Goal: Task Accomplishment & Management: Complete application form

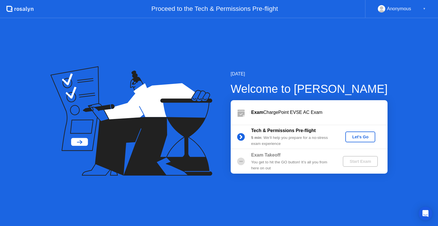
click at [350, 138] on div "Let's Go" at bounding box center [360, 137] width 25 height 5
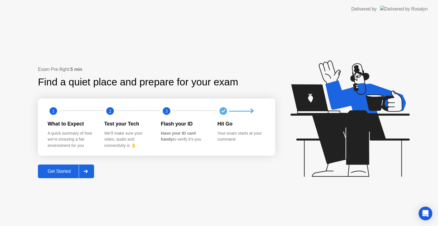
click at [61, 172] on div "Get Started" at bounding box center [59, 171] width 39 height 5
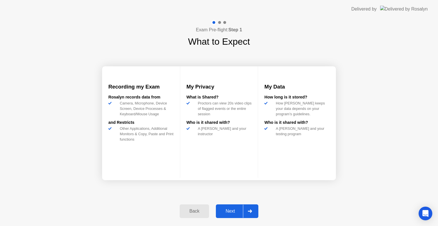
click at [226, 211] on div "Next" at bounding box center [230, 211] width 25 height 5
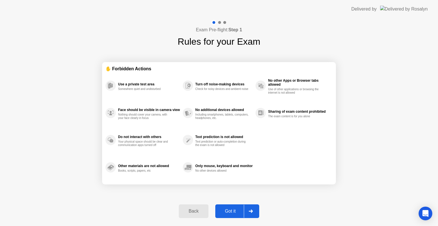
click at [226, 211] on div "Got it" at bounding box center [230, 211] width 27 height 5
select select "**********"
select select "*******"
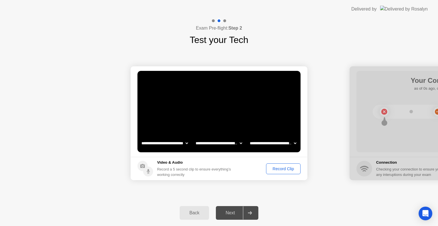
click at [272, 169] on div "Record Clip" at bounding box center [283, 169] width 31 height 5
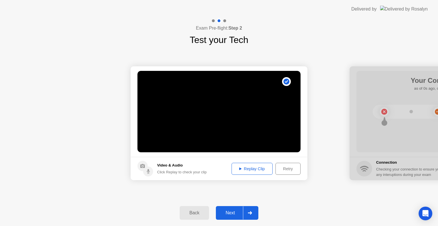
click at [262, 171] on div "Replay Clip" at bounding box center [252, 169] width 37 height 5
click at [233, 215] on div "Next" at bounding box center [230, 213] width 25 height 5
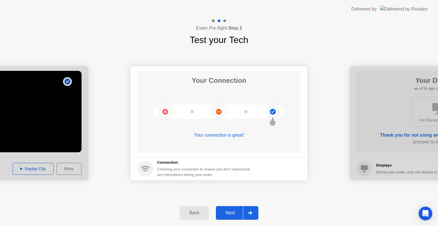
click at [227, 212] on div "Next" at bounding box center [230, 213] width 25 height 5
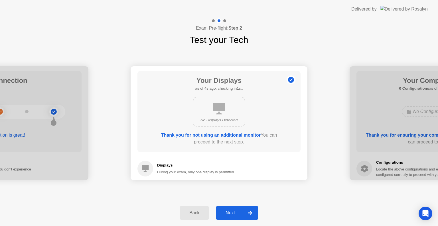
click at [228, 214] on div "Next" at bounding box center [230, 213] width 25 height 5
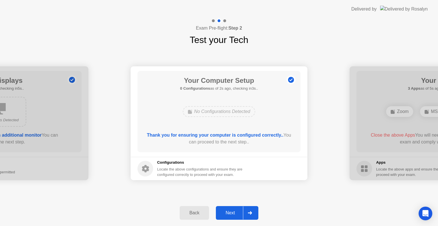
click at [225, 211] on div "Next" at bounding box center [230, 213] width 25 height 5
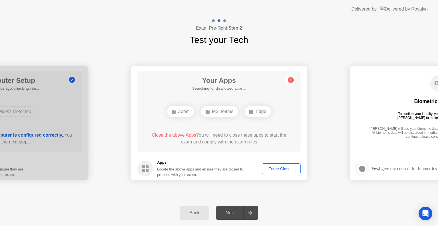
click at [280, 170] on div "Force Close..." at bounding box center [281, 169] width 35 height 5
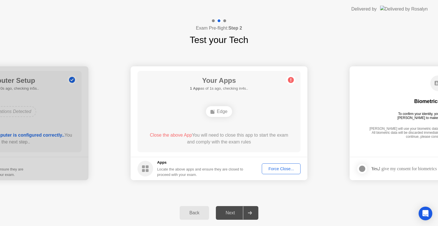
click at [274, 169] on div "Force Close..." at bounding box center [281, 169] width 35 height 5
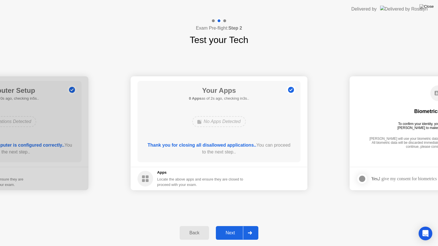
click at [230, 226] on button "Next" at bounding box center [237, 233] width 43 height 14
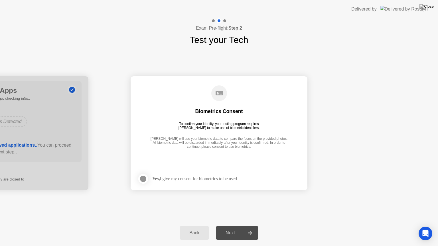
click at [141, 176] on div at bounding box center [143, 179] width 7 height 7
click at [231, 226] on div "Next" at bounding box center [230, 233] width 25 height 5
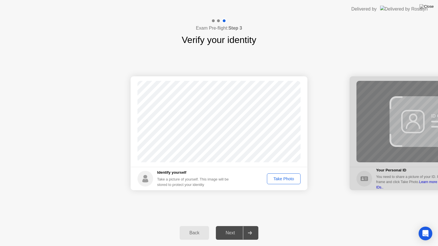
click at [278, 180] on div "Take Photo" at bounding box center [284, 179] width 30 height 5
click at [235, 226] on div "Next" at bounding box center [230, 233] width 25 height 5
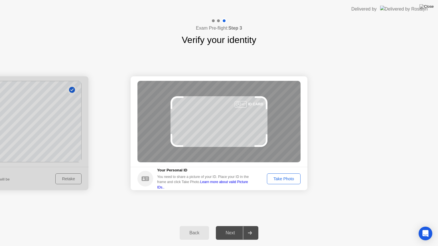
click at [284, 178] on div "Take Photo" at bounding box center [284, 179] width 30 height 5
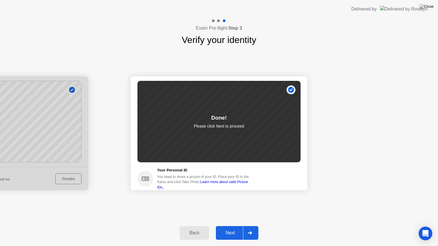
click at [228, 226] on div "Next" at bounding box center [230, 233] width 25 height 5
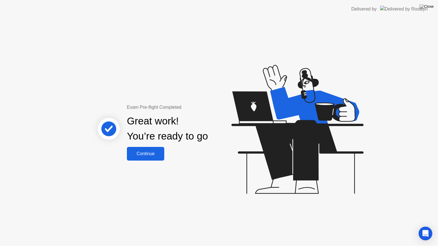
click at [149, 149] on button "Continue" at bounding box center [145, 154] width 37 height 14
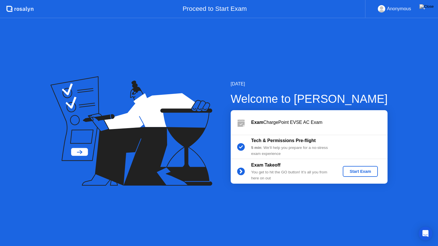
click at [356, 170] on div "Start Exam" at bounding box center [360, 171] width 31 height 5
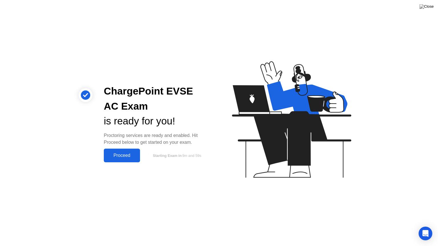
click at [130, 152] on button "Proceed" at bounding box center [122, 156] width 36 height 14
